Goal: Navigation & Orientation: Find specific page/section

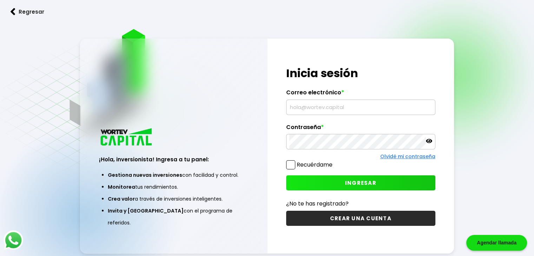
type input "[EMAIL_ADDRESS][DOMAIN_NAME]"
click at [314, 186] on button "INGRESAR" at bounding box center [360, 183] width 149 height 15
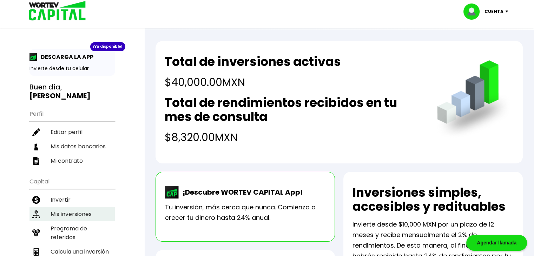
click at [63, 207] on li "Mis inversiones" at bounding box center [72, 214] width 85 height 14
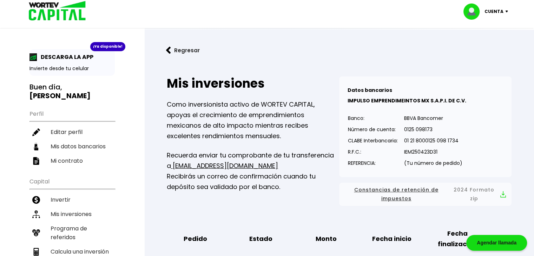
click at [42, 9] on img at bounding box center [54, 11] width 67 height 23
